Goal: Task Accomplishment & Management: Use online tool/utility

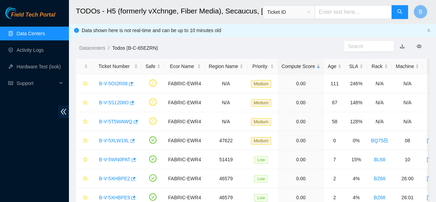
scroll to position [21, 0]
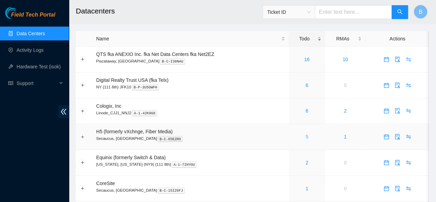
click at [306, 135] on link "5" at bounding box center [306, 137] width 3 height 6
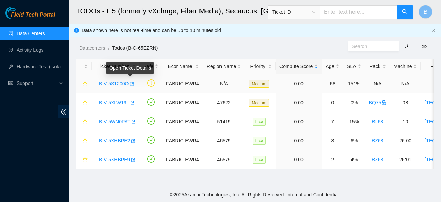
click at [130, 83] on body "Field Tech Portal Data Centers Activity Logs Hardware Test (isok) Support TODOs…" at bounding box center [220, 101] width 441 height 202
click at [132, 83] on button "button" at bounding box center [132, 83] width 6 height 11
click at [131, 85] on icon "button" at bounding box center [132, 84] width 4 height 4
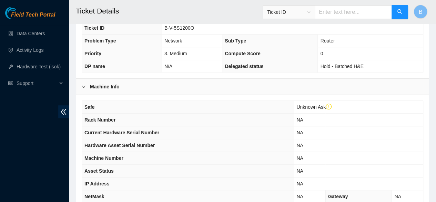
scroll to position [283, 0]
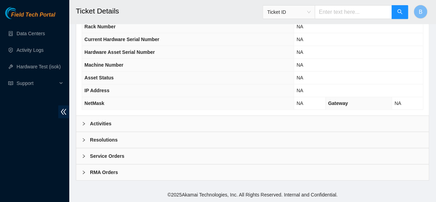
click at [111, 123] on b "Activities" at bounding box center [100, 124] width 21 height 8
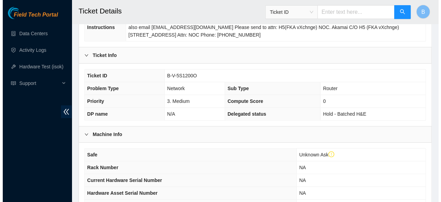
scroll to position [0, 0]
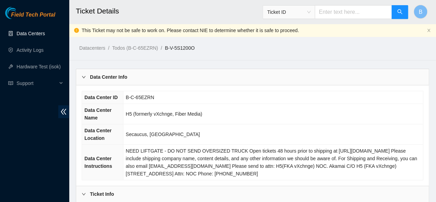
click at [32, 31] on link "Data Centers" at bounding box center [31, 34] width 28 height 6
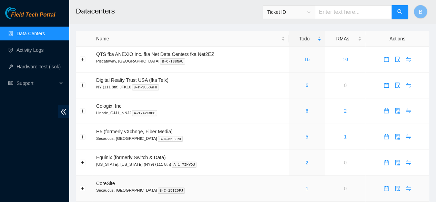
click at [305, 188] on link "1" at bounding box center [306, 188] width 3 height 6
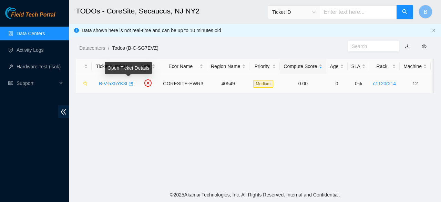
click at [128, 81] on icon "button" at bounding box center [130, 83] width 5 height 5
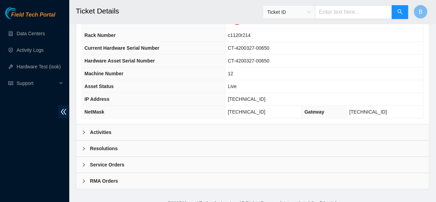
scroll to position [263, 0]
click at [99, 131] on b "Activities" at bounding box center [100, 132] width 21 height 8
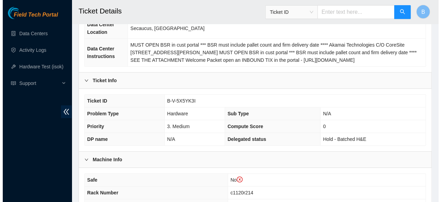
scroll to position [0, 0]
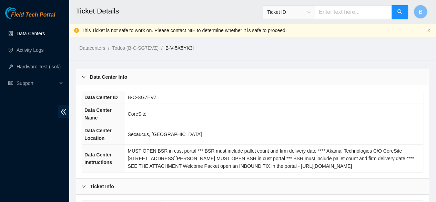
click at [35, 35] on link "Data Centers" at bounding box center [31, 34] width 28 height 6
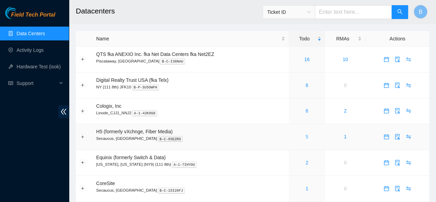
click at [306, 136] on link "5" at bounding box center [306, 137] width 3 height 6
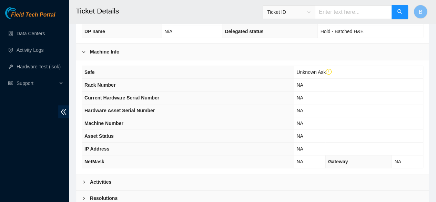
scroll to position [283, 0]
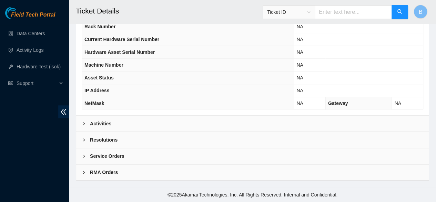
click at [115, 123] on div "Activities" at bounding box center [252, 123] width 352 height 16
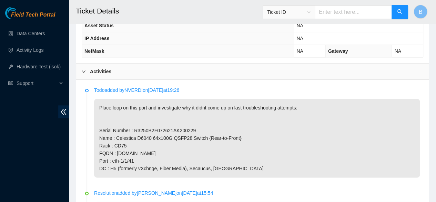
scroll to position [333, 0]
